Goal: Task Accomplishment & Management: Manage account settings

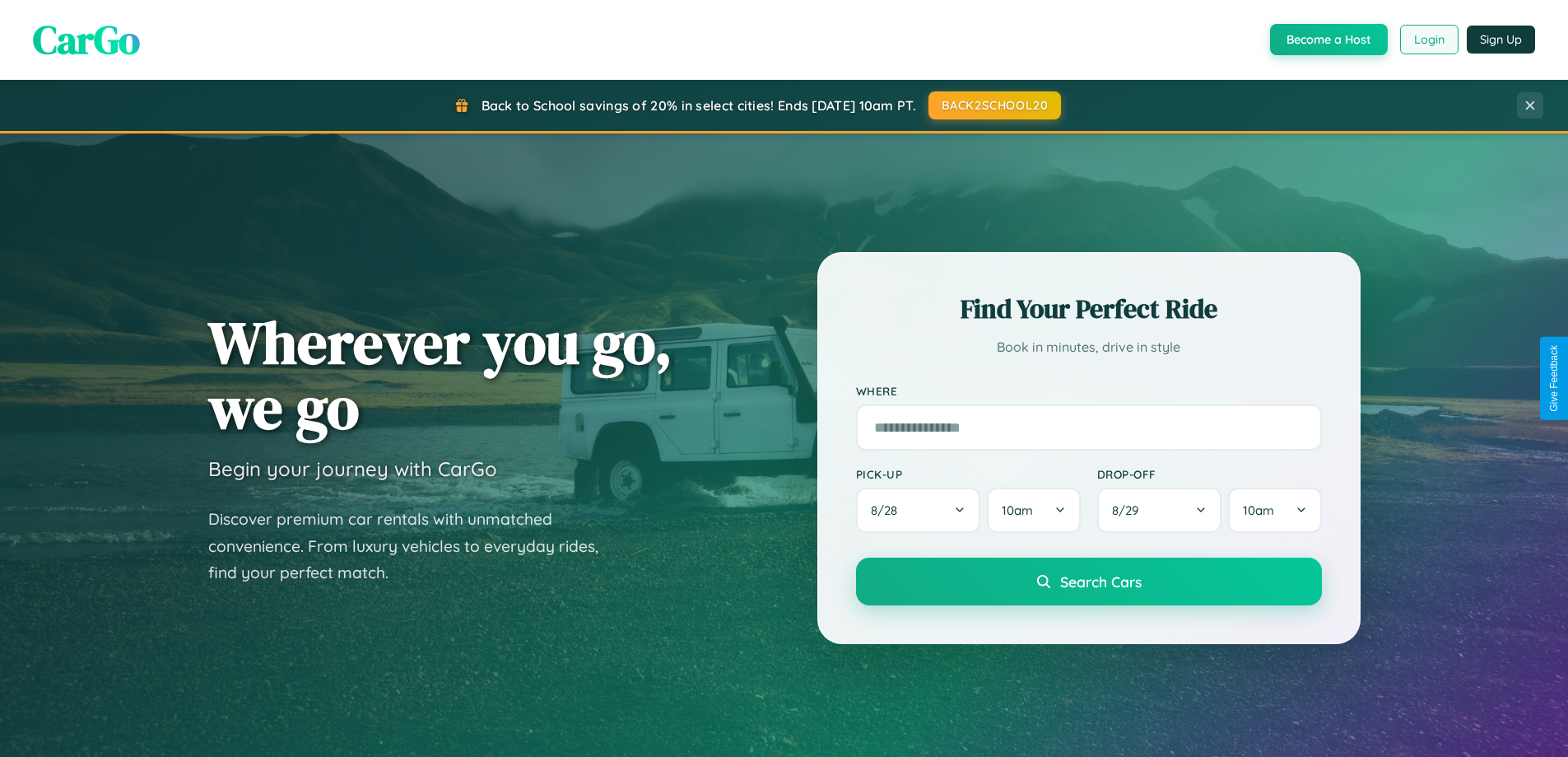
click at [1428, 40] on button "Login" at bounding box center [1429, 40] width 58 height 30
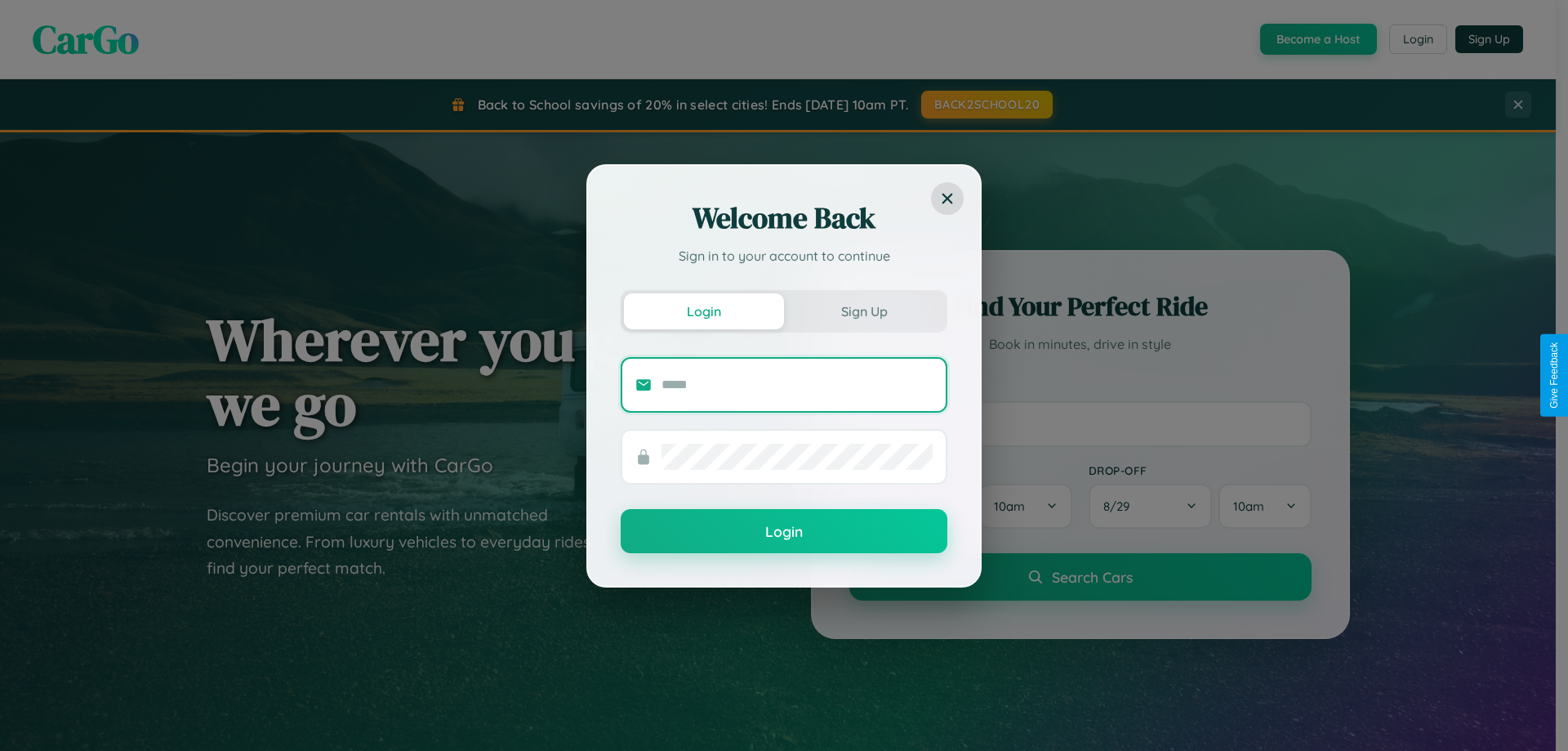
click at [798, 384] on input "text" at bounding box center [797, 385] width 271 height 26
type input "**********"
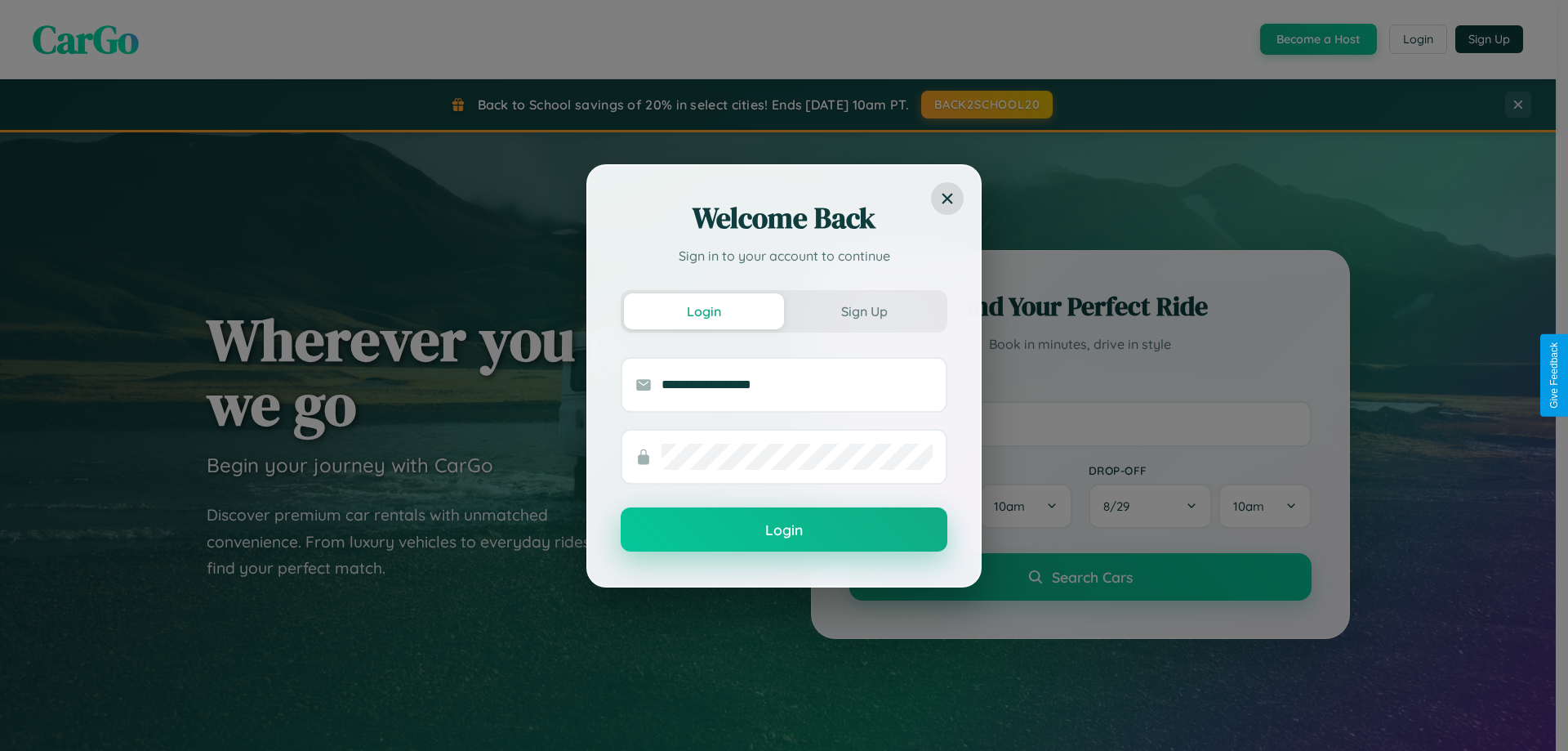
click at [784, 531] on button "Login" at bounding box center [784, 529] width 327 height 44
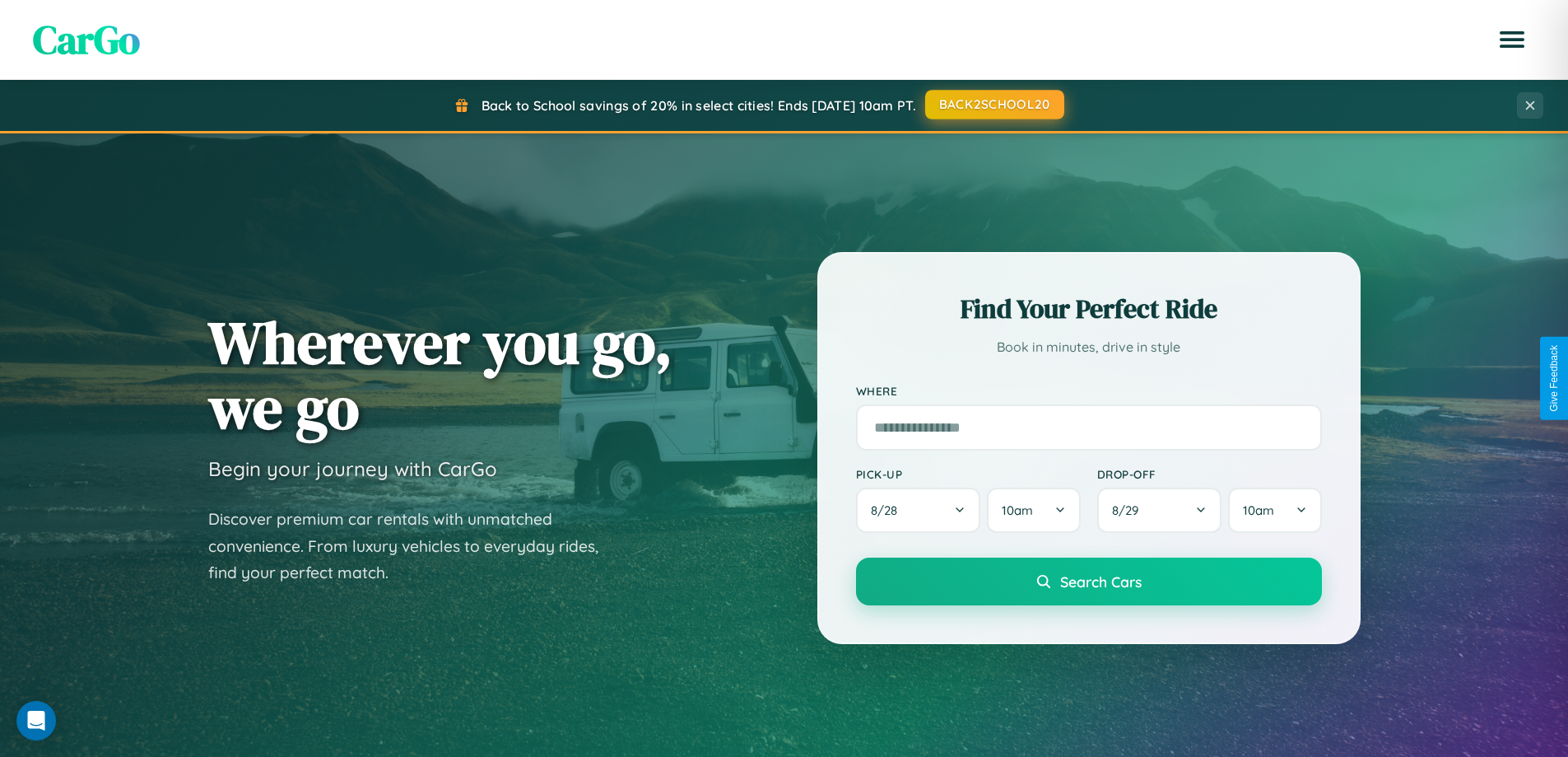
click at [994, 105] on button "BACK2SCHOOL20" at bounding box center [994, 105] width 139 height 30
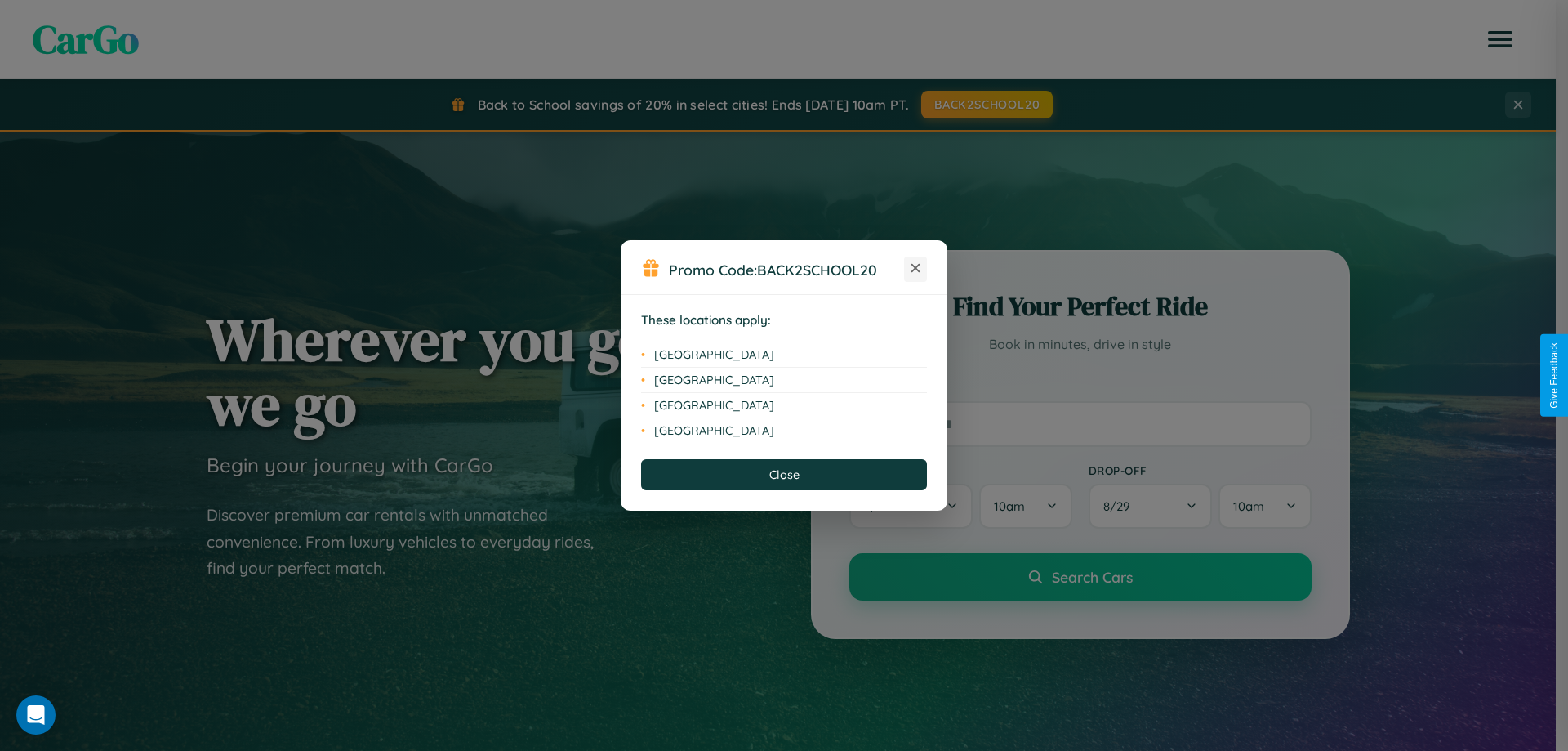
click at [916, 269] on icon at bounding box center [916, 268] width 9 height 9
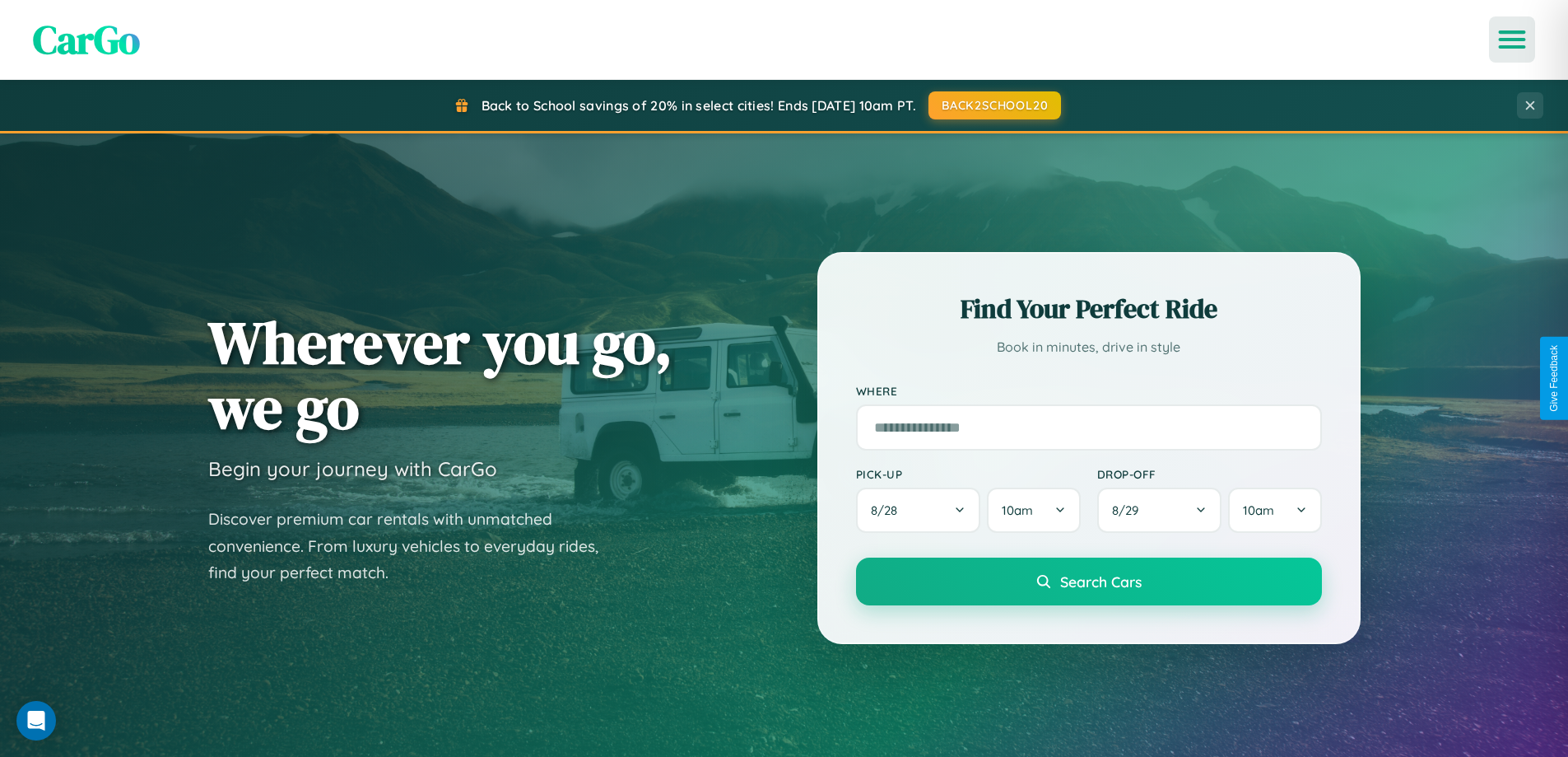
click at [1512, 40] on icon "Open menu" at bounding box center [1512, 40] width 24 height 15
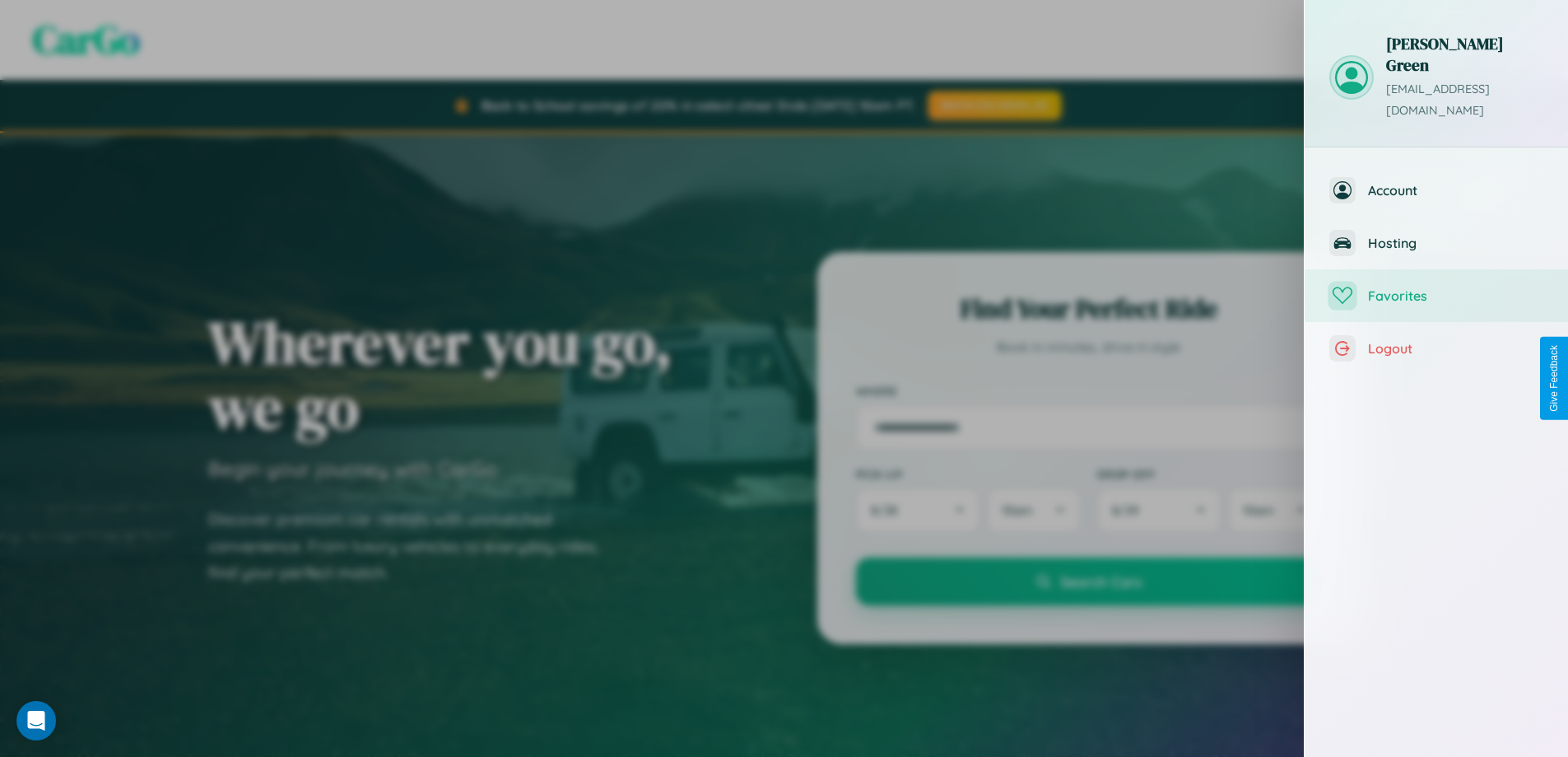
click at [1437, 288] on span "Favorites" at bounding box center [1456, 296] width 175 height 17
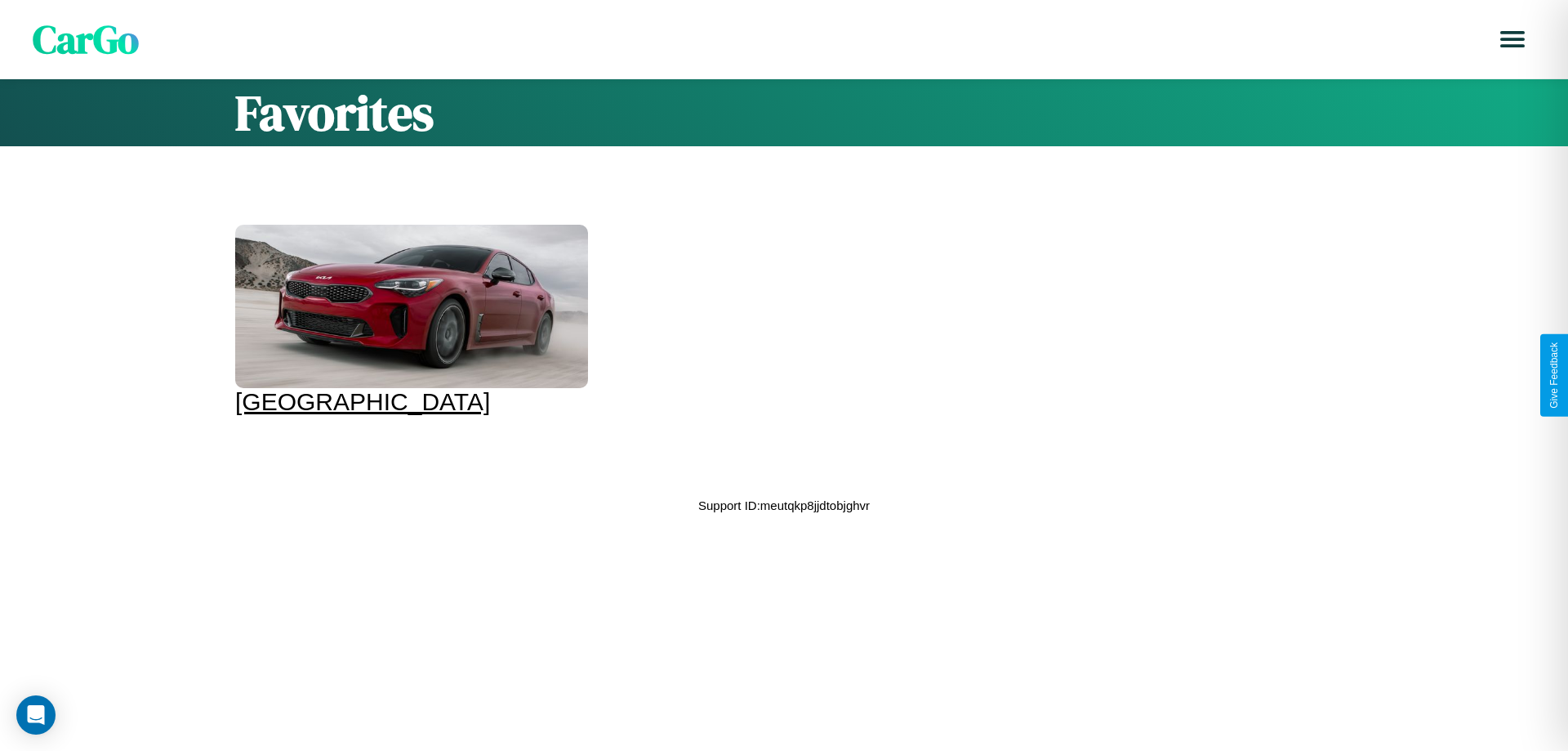
click at [409, 320] on div at bounding box center [412, 306] width 353 height 163
